Goal: Find specific fact: Find specific fact

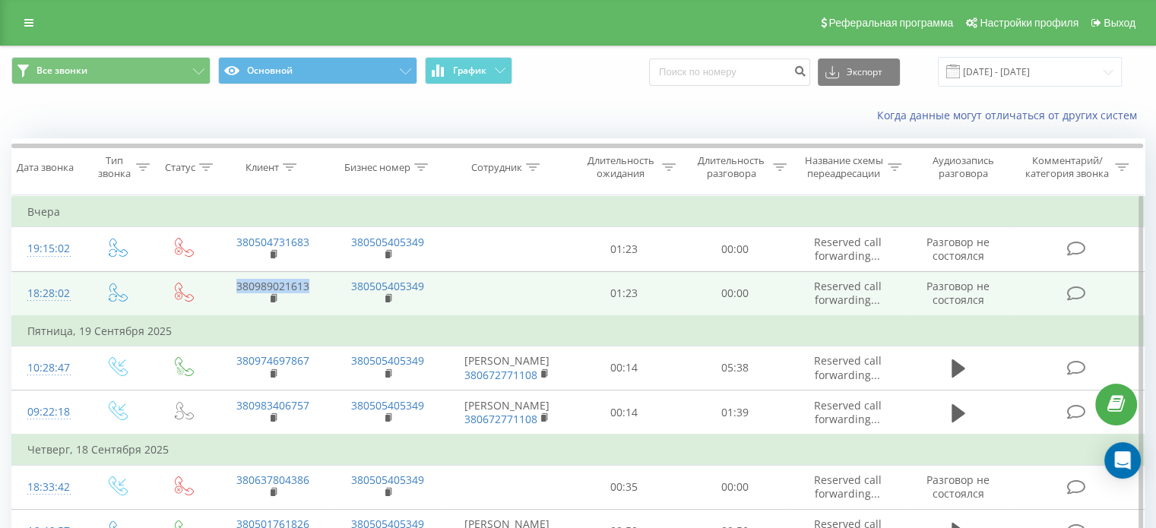
drag, startPoint x: 315, startPoint y: 285, endPoint x: 232, endPoint y: 282, distance: 83.6
click at [232, 282] on td "380989021613" at bounding box center [272, 293] width 115 height 45
copy link "380989021613"
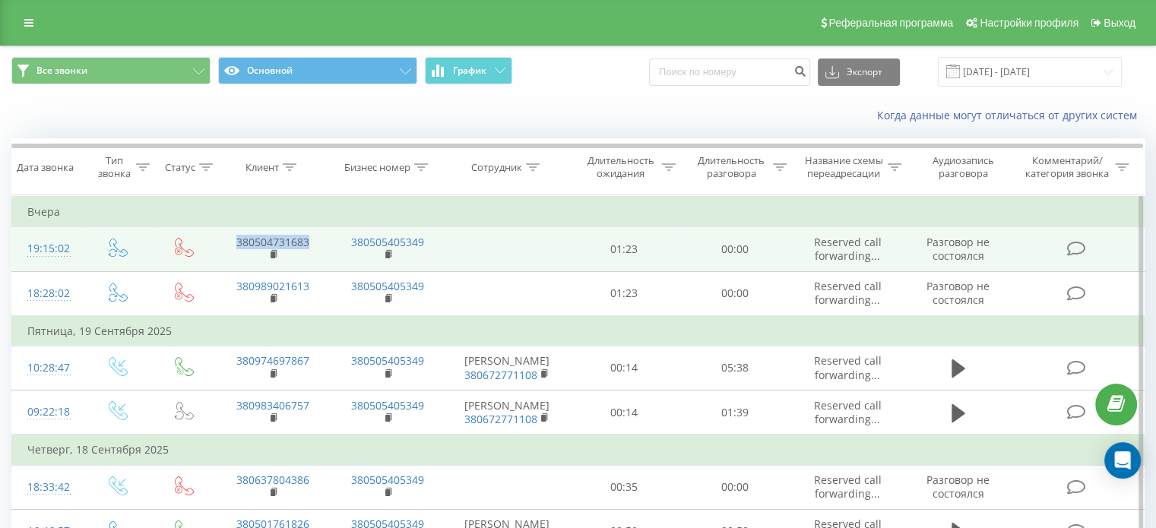
drag, startPoint x: 313, startPoint y: 239, endPoint x: 233, endPoint y: 237, distance: 79.8
click at [233, 237] on td "380504731683" at bounding box center [272, 249] width 115 height 44
copy link "380504731683"
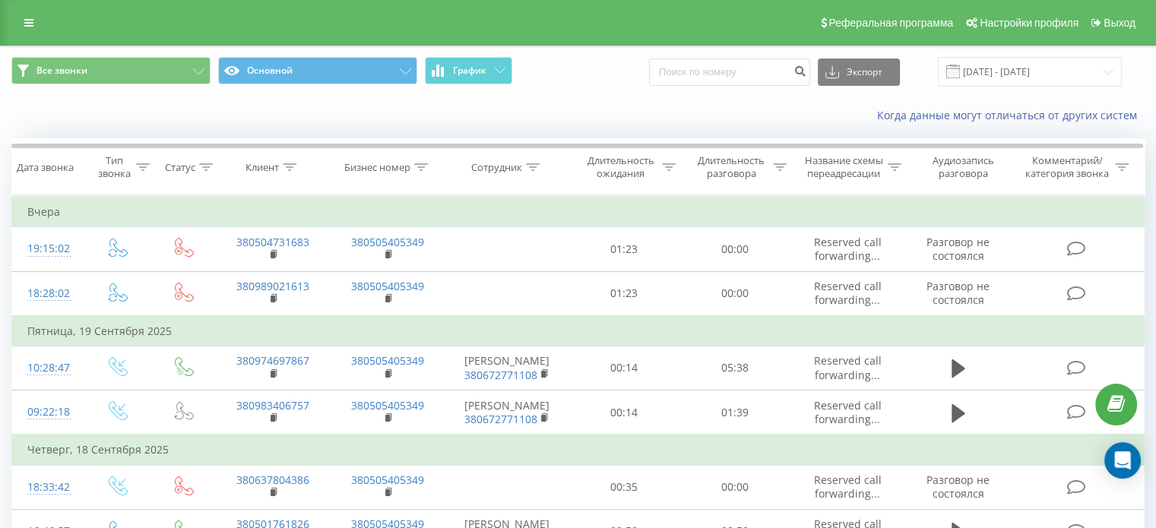
click at [565, 119] on div "Когда данные могут отличаться от других систем" at bounding box center [794, 115] width 721 height 15
